Goal: Navigation & Orientation: Go to known website

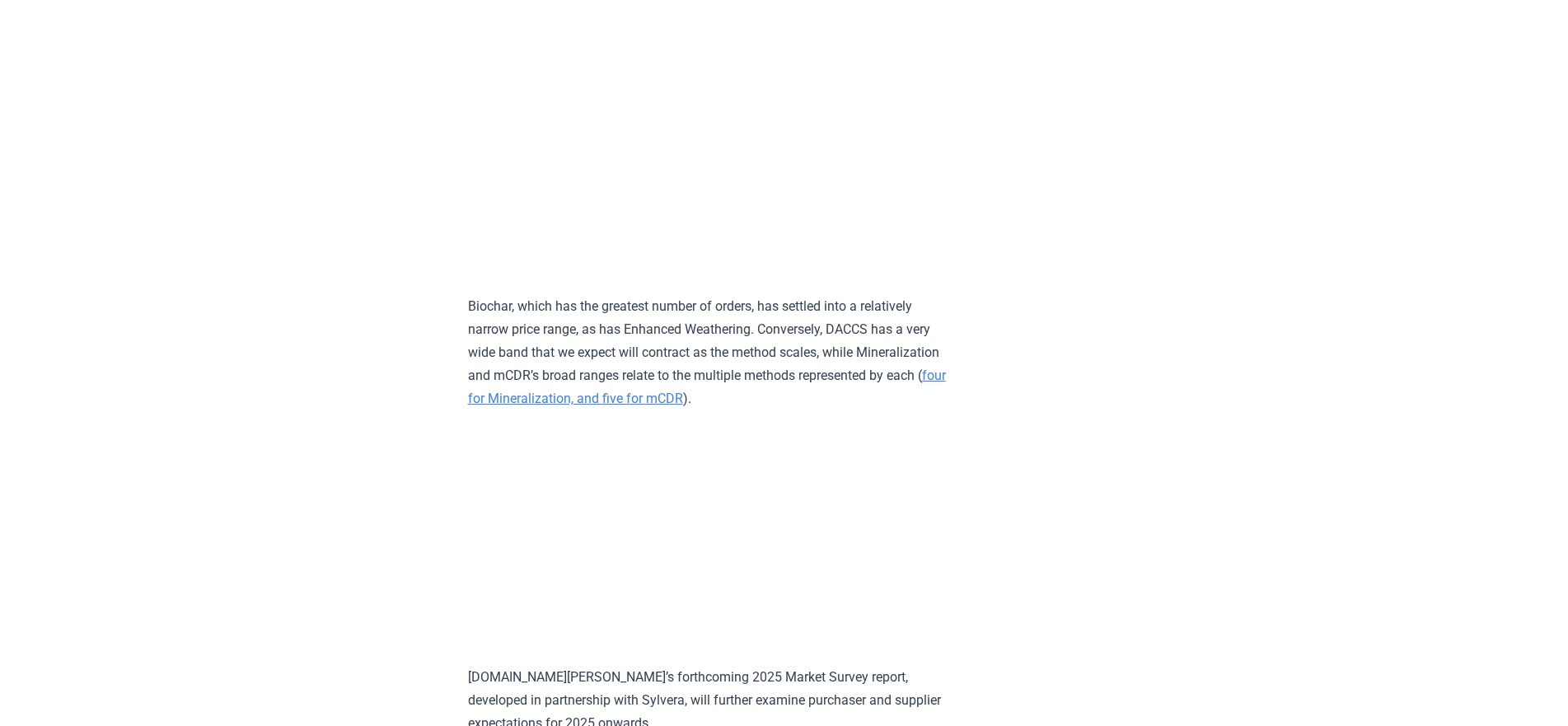
scroll to position [7505, 0]
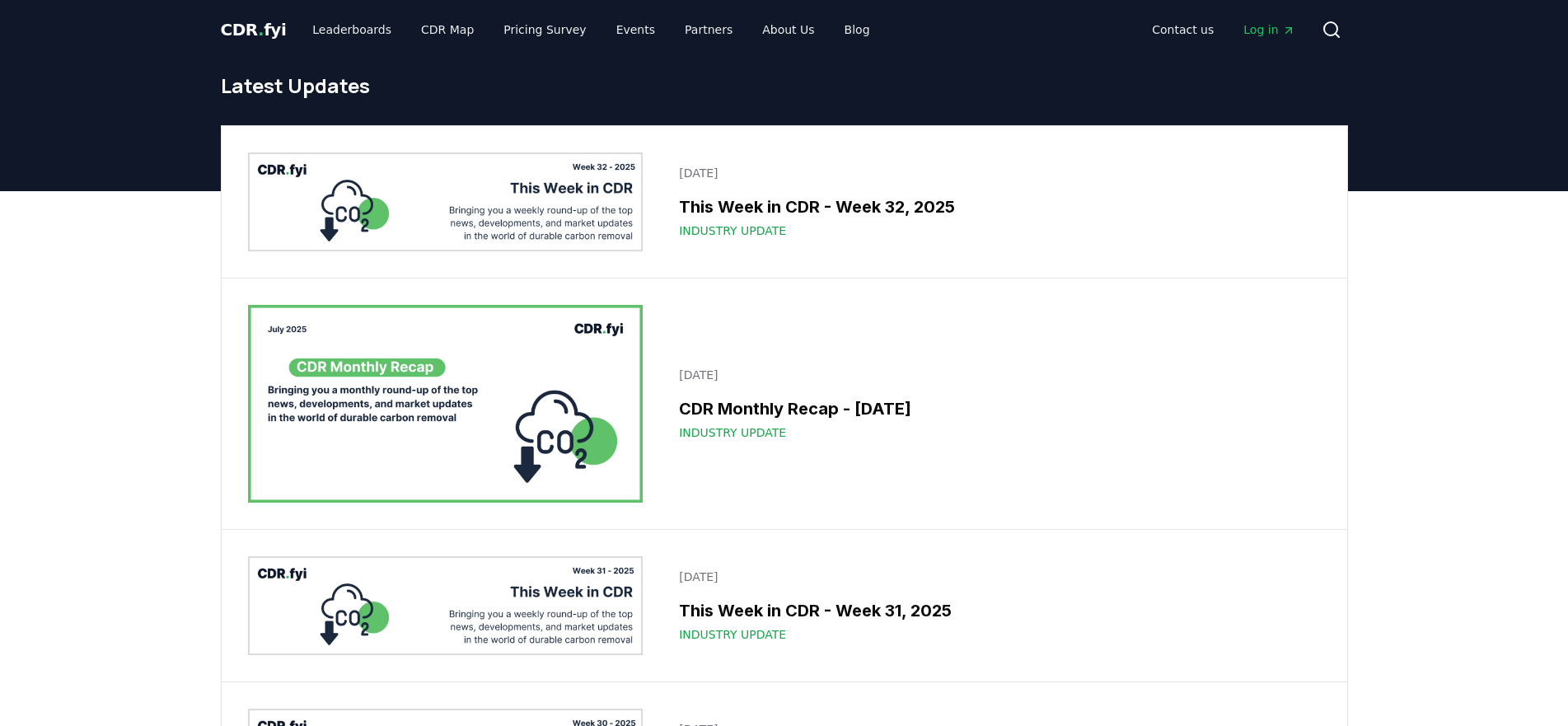
drag, startPoint x: 277, startPoint y: 33, endPoint x: 262, endPoint y: 30, distance: 15.3
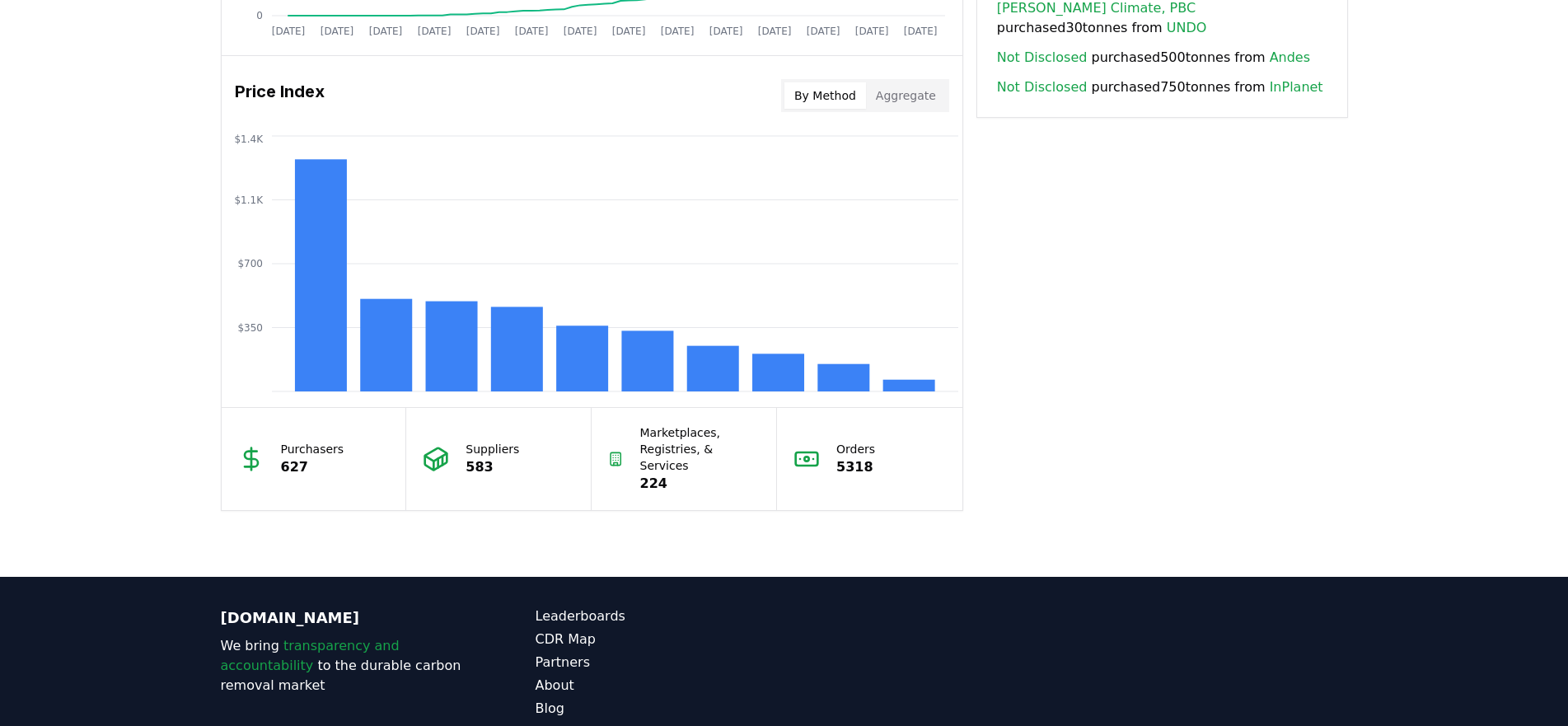
scroll to position [1303, 0]
